Goal: Information Seeking & Learning: Learn about a topic

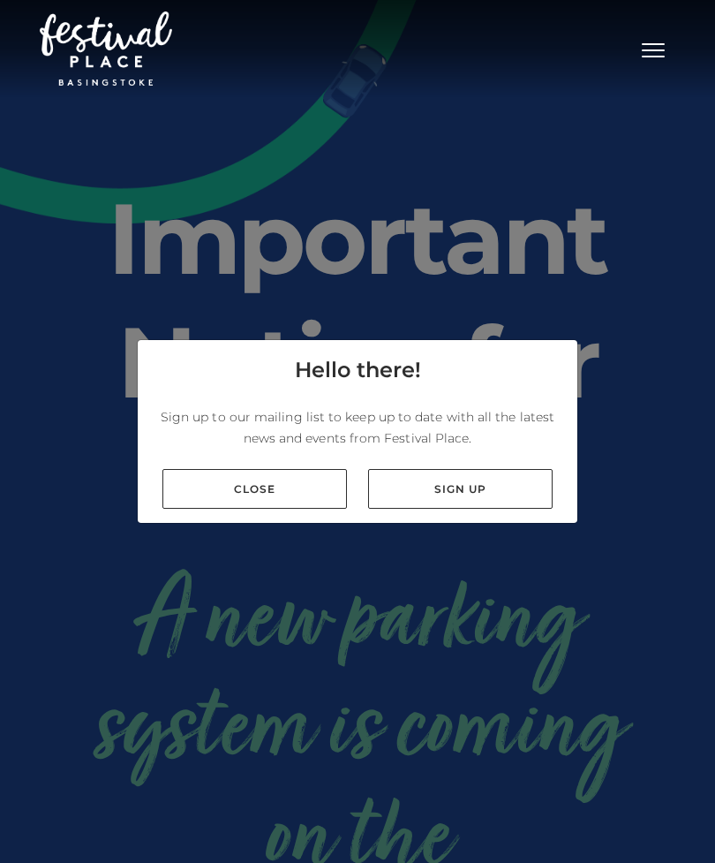
click at [225, 509] on link "Close" at bounding box center [254, 489] width 185 height 40
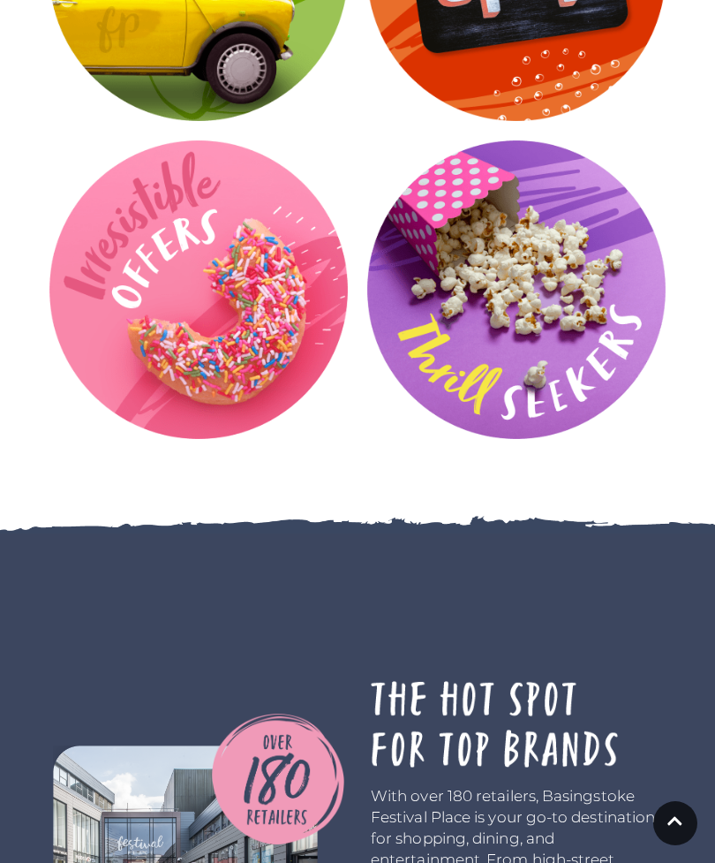
scroll to position [3170, 0]
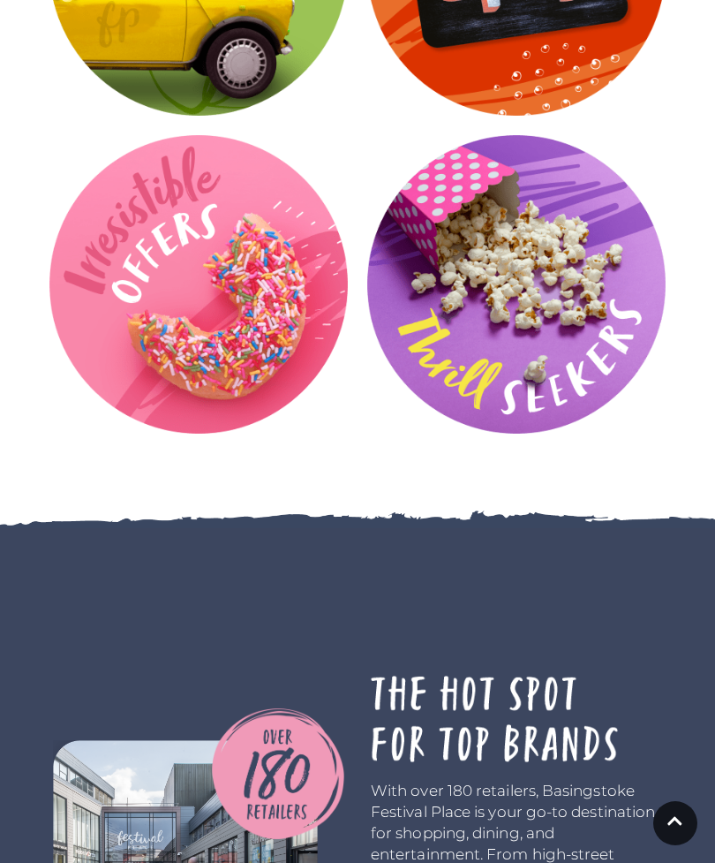
click at [0, 0] on video at bounding box center [0, 0] width 0 height 0
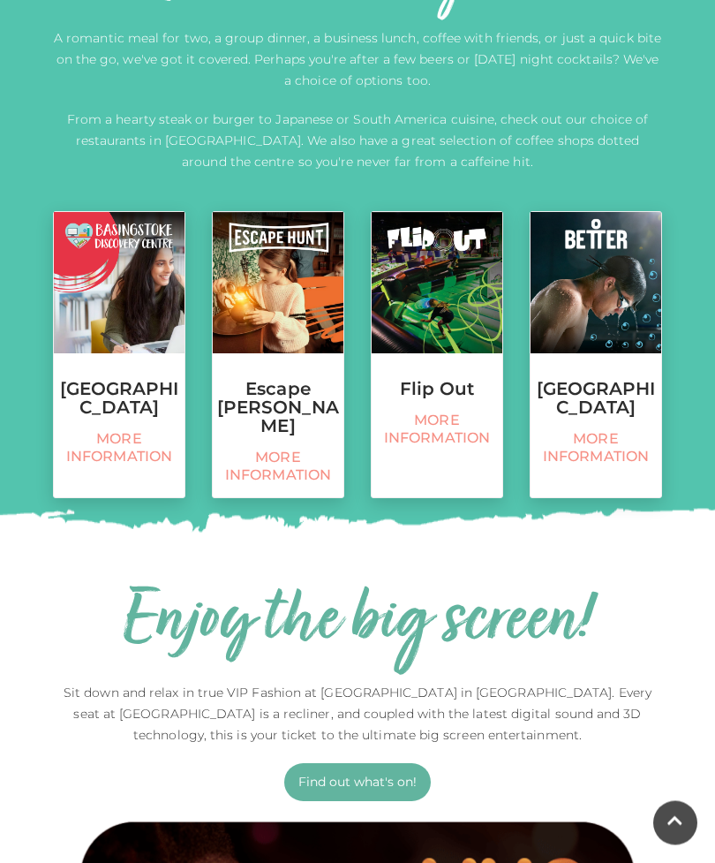
scroll to position [680, 0]
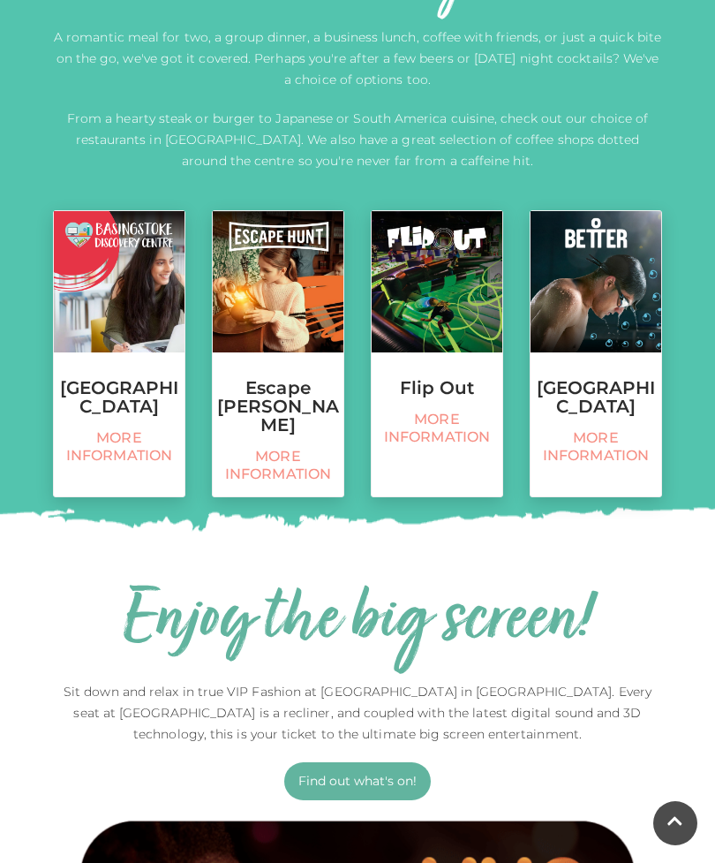
click at [270, 448] on span "More information" at bounding box center [278, 465] width 113 height 35
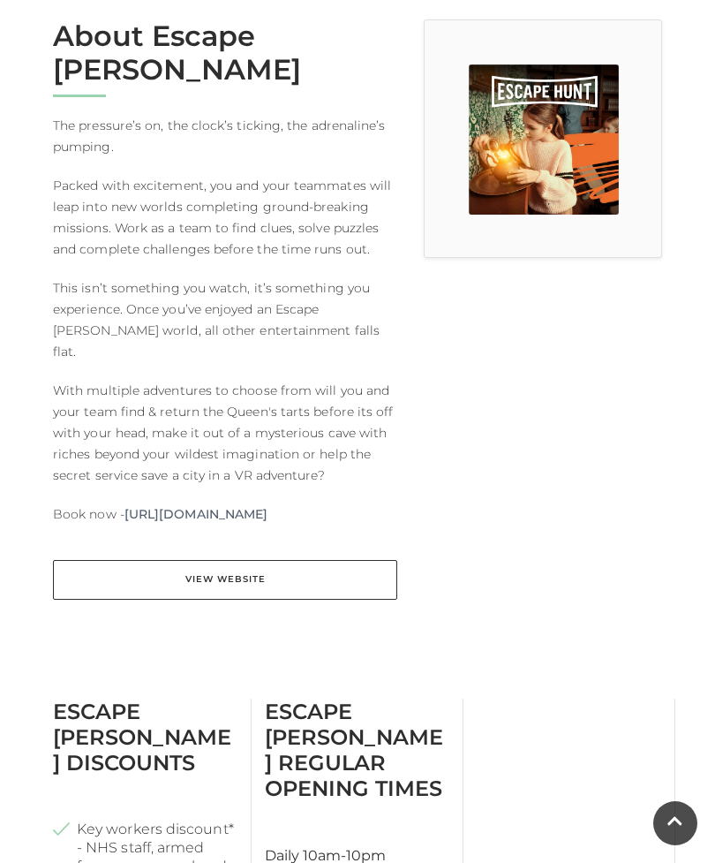
scroll to position [492, 0]
click at [177, 561] on link "View Website" at bounding box center [225, 581] width 344 height 40
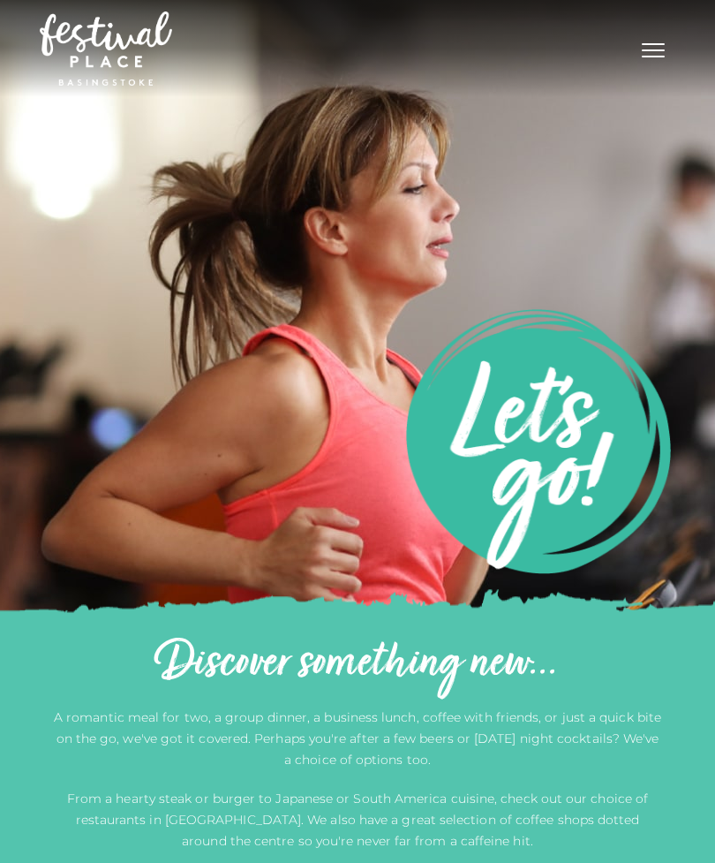
click at [645, 37] on button "Toggle navigation" at bounding box center [653, 48] width 44 height 26
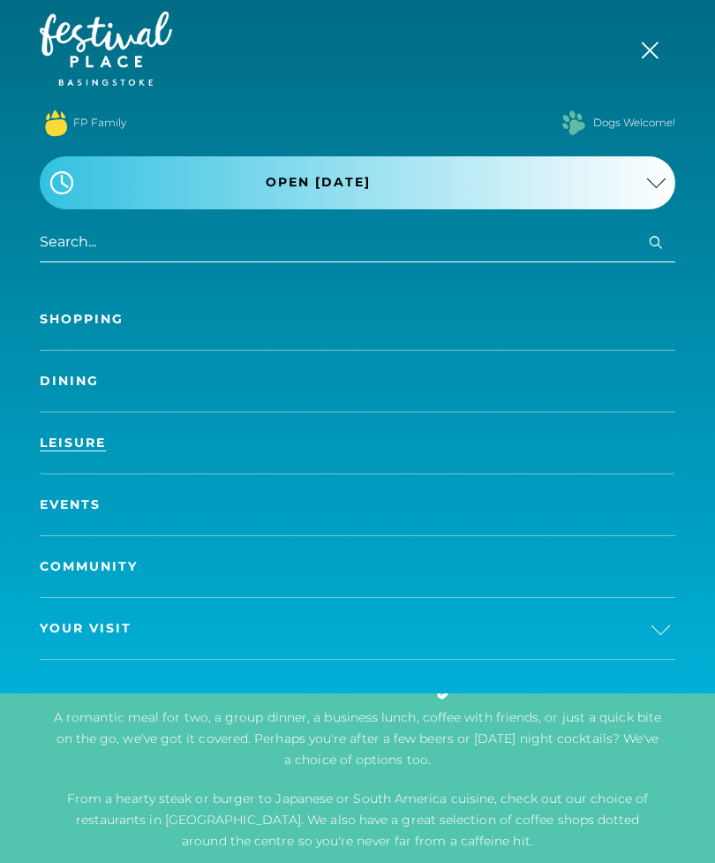
click at [56, 243] on input "search" at bounding box center [358, 243] width 636 height 40
type input "Bowling"
click at [656, 242] on button "Search" at bounding box center [656, 242] width 21 height 22
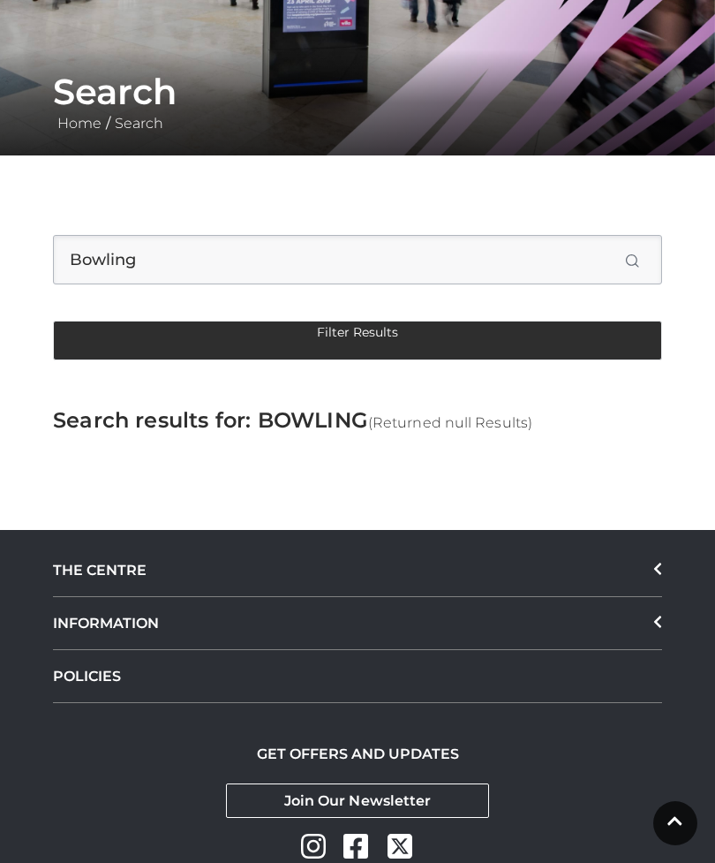
scroll to position [329, 0]
